Goal: Transaction & Acquisition: Purchase product/service

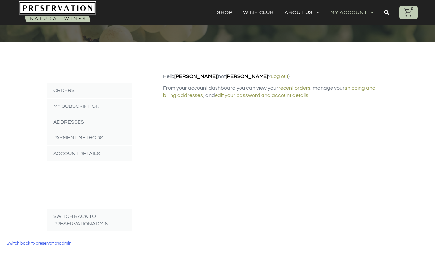
scroll to position [60, 0]
click at [86, 101] on link "My Subscription" at bounding box center [89, 105] width 85 height 15
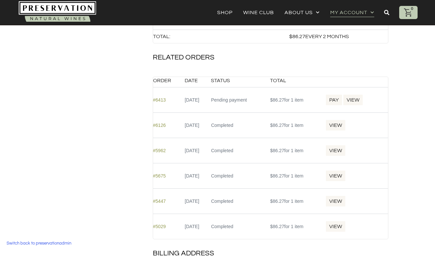
scroll to position [368, 0]
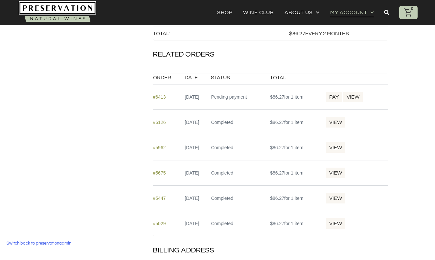
click at [342, 96] on link "Pay" at bounding box center [333, 97] width 17 height 12
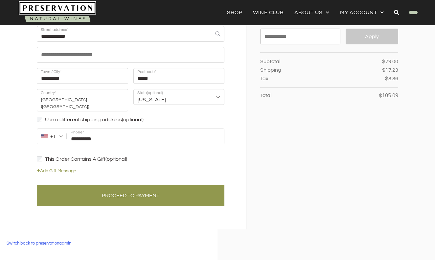
scroll to position [137, 0]
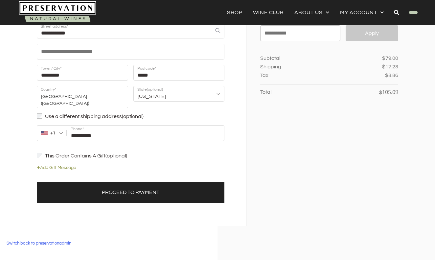
click at [176, 182] on button "Proceed to Payment" at bounding box center [130, 192] width 187 height 21
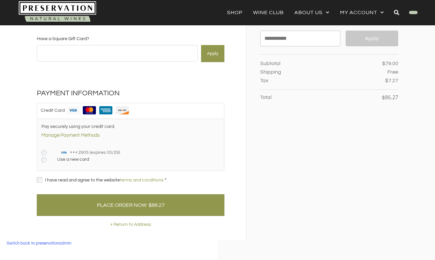
scroll to position [133, 0]
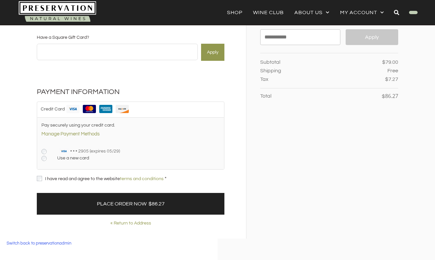
click at [148, 203] on button "Place Order Now $86.27" at bounding box center [130, 204] width 187 height 22
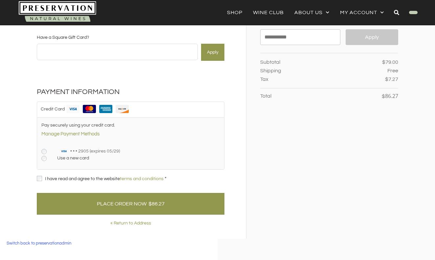
click at [0, 0] on div at bounding box center [0, 0] width 0 height 0
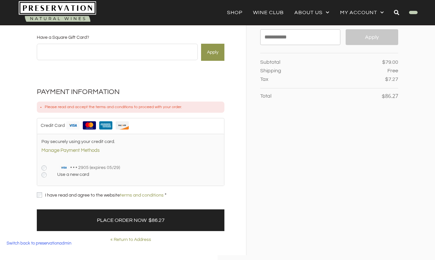
click at [70, 219] on button "Place Order Now $86.27" at bounding box center [130, 220] width 187 height 22
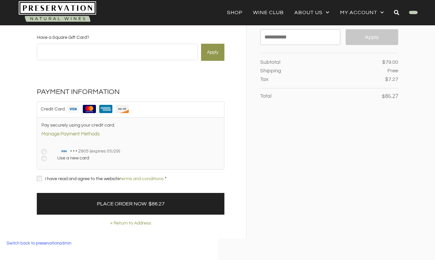
click at [72, 202] on button "Place Order Now $86.27" at bounding box center [130, 204] width 187 height 22
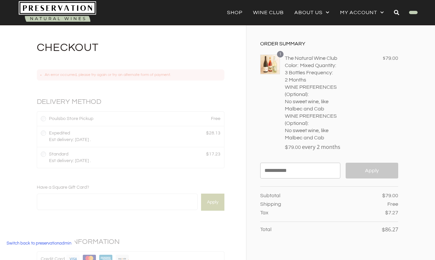
scroll to position [0, 0]
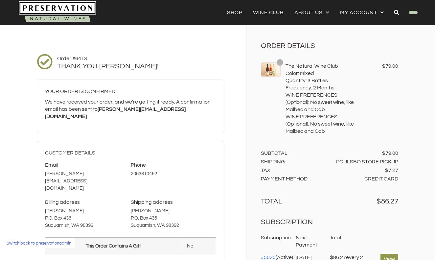
click at [20, 242] on link "Switch back to preservationadmin" at bounding box center [38, 243] width 71 height 10
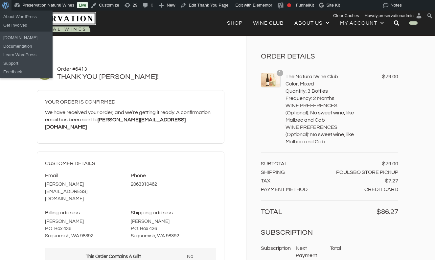
click at [2, 4] on span "Toolbar" at bounding box center [4, 4] width 5 height 9
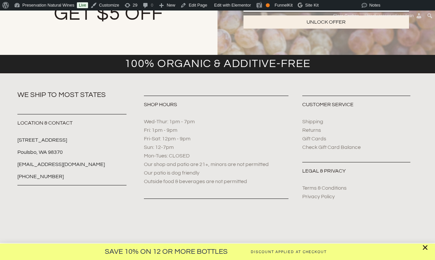
scroll to position [1661, 0]
